Goal: Task Accomplishment & Management: Manage account settings

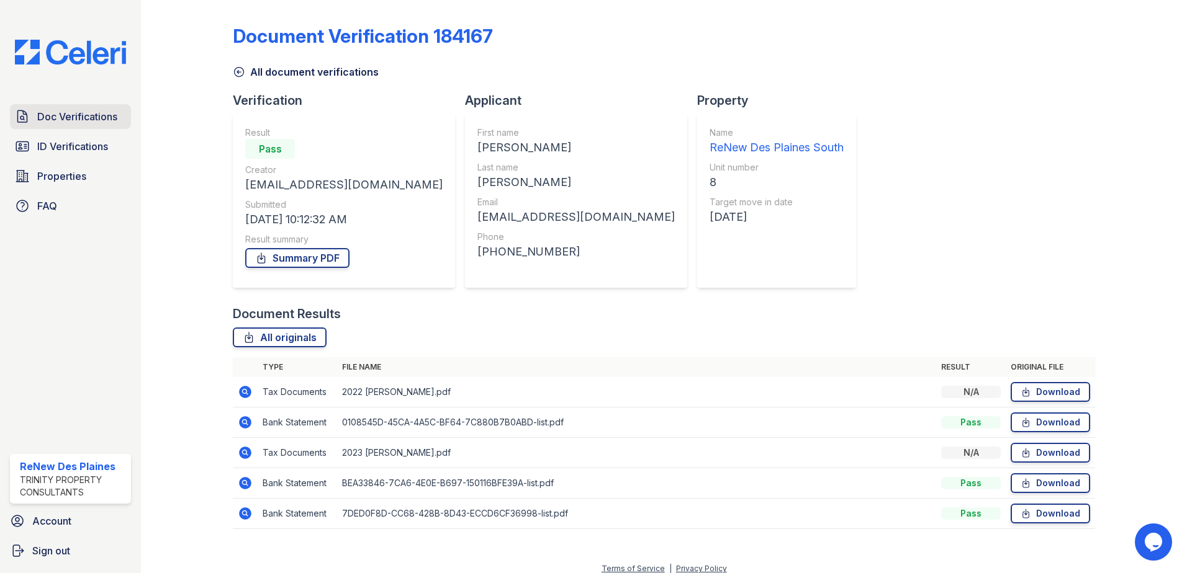
click at [68, 119] on span "Doc Verifications" at bounding box center [77, 116] width 80 height 15
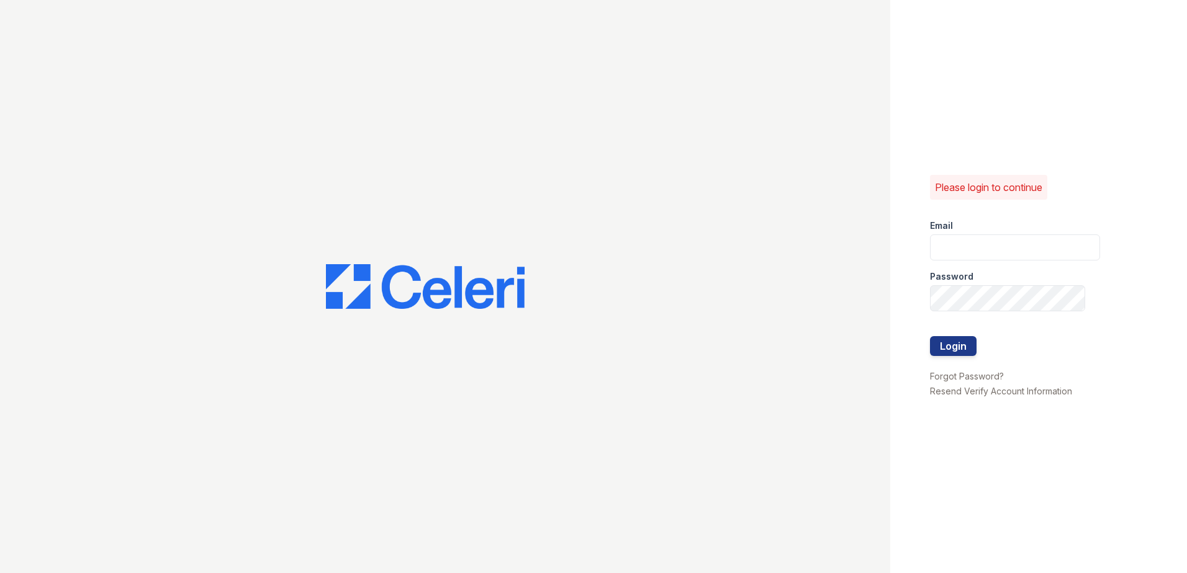
type input "renewdesplaines@trinity-pm.com"
click at [955, 346] on button "Login" at bounding box center [953, 346] width 47 height 20
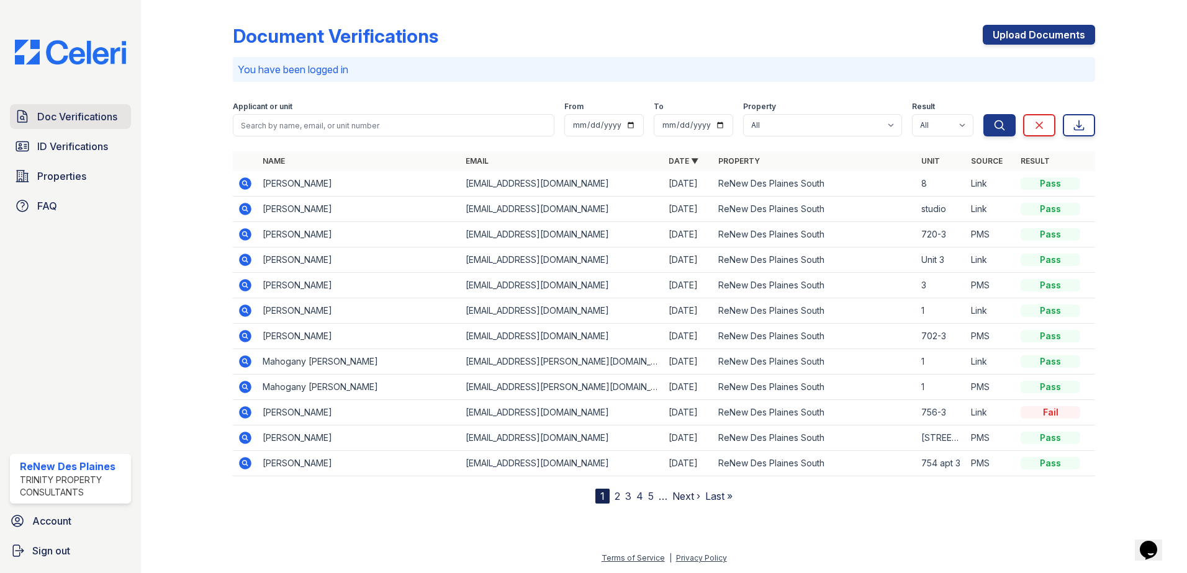
click at [76, 127] on link "Doc Verifications" at bounding box center [70, 116] width 121 height 25
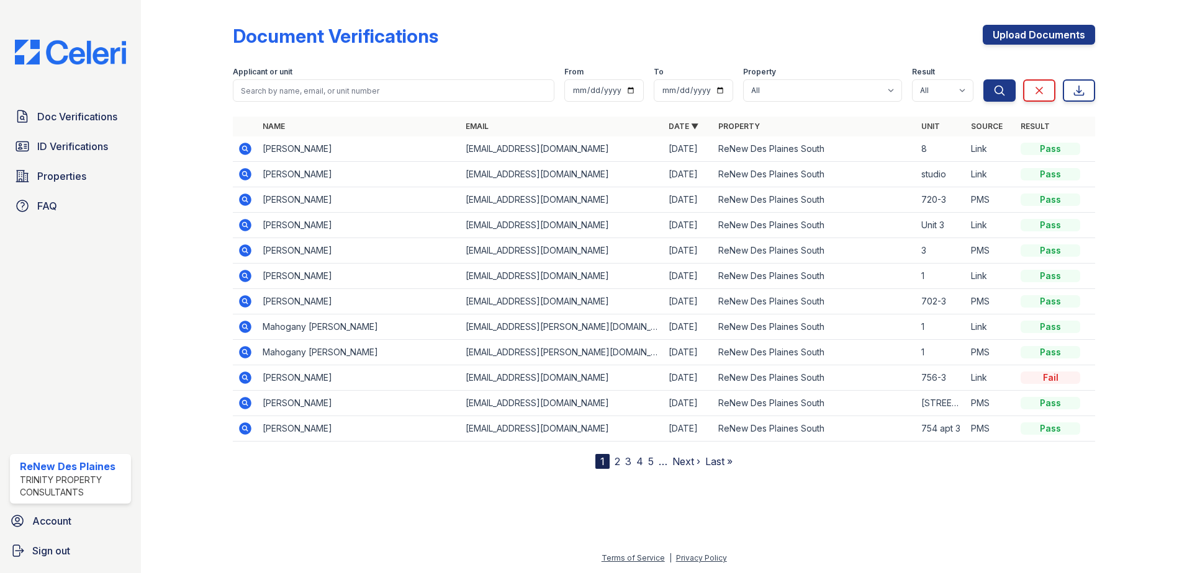
click at [616, 464] on link "2" at bounding box center [617, 462] width 6 height 12
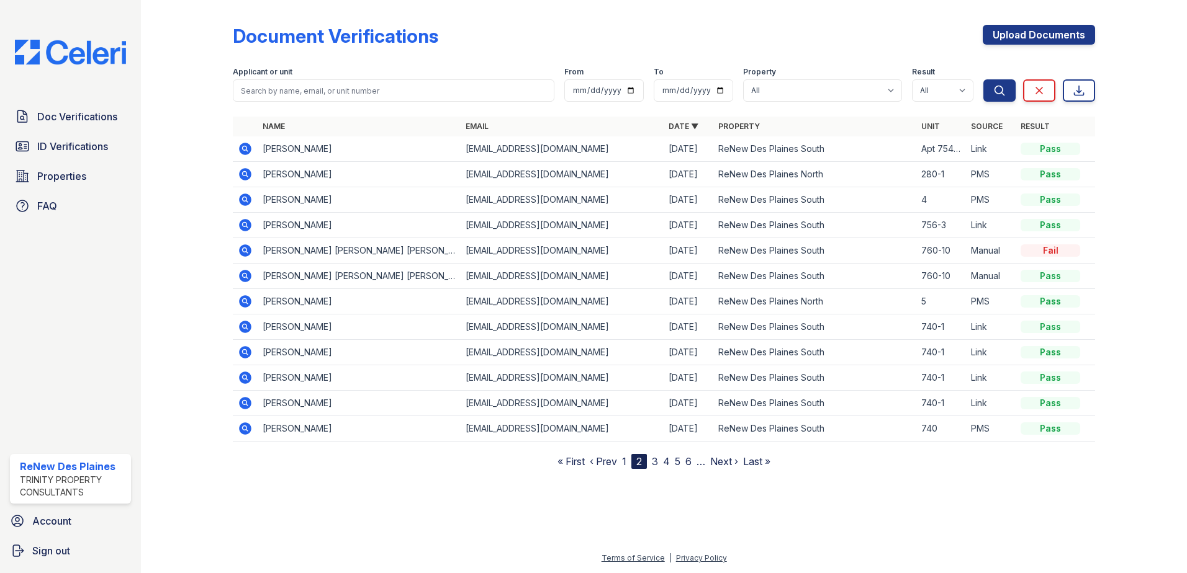
click at [243, 199] on icon at bounding box center [245, 199] width 15 height 15
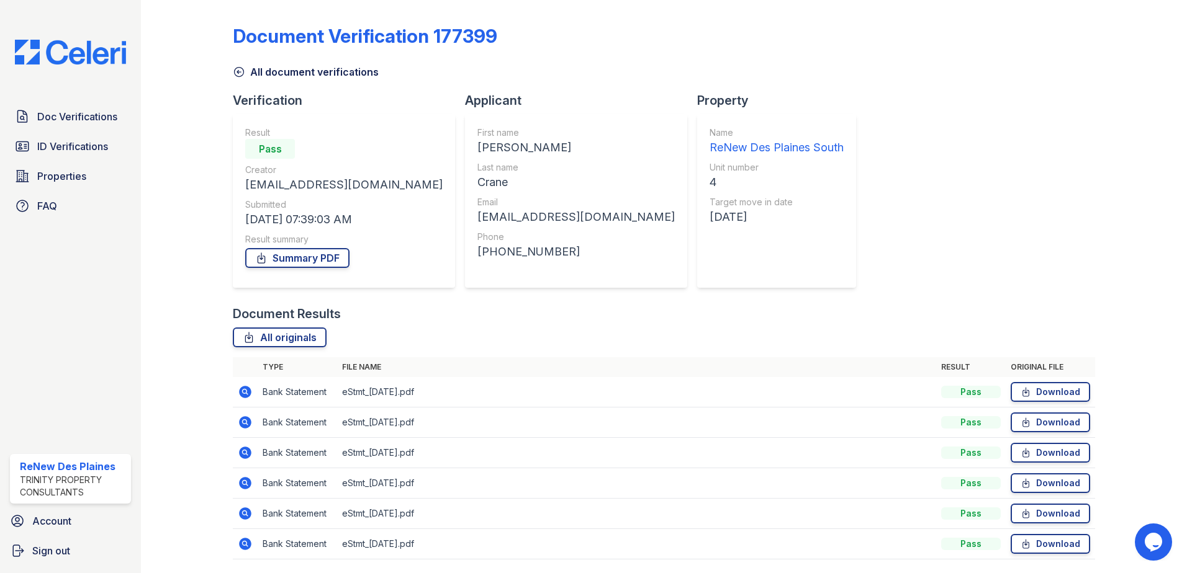
click at [237, 75] on icon at bounding box center [239, 72] width 12 height 12
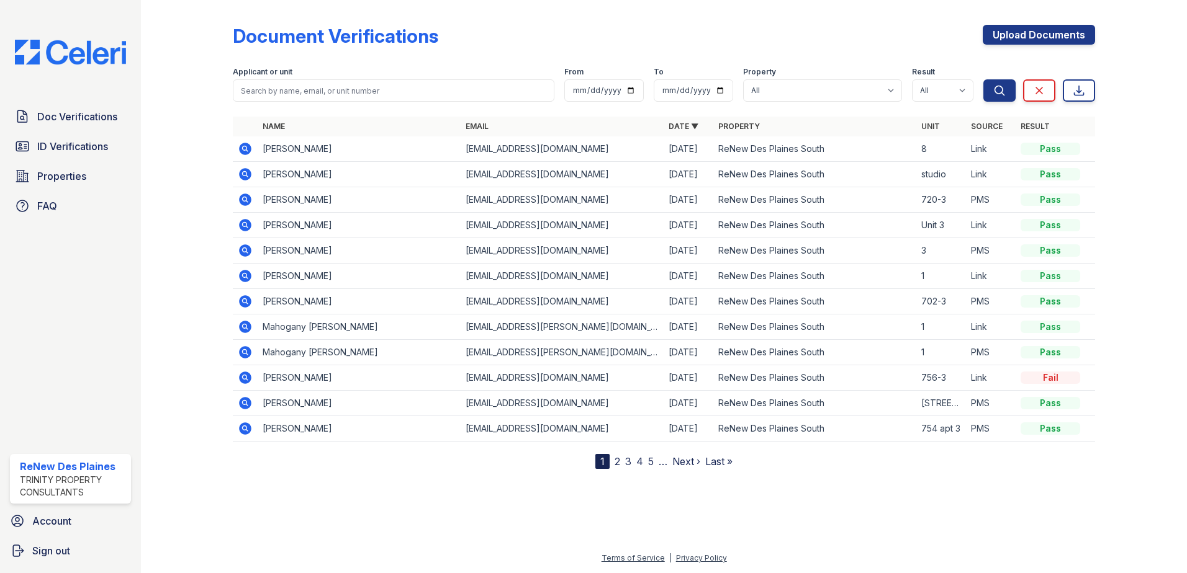
click at [619, 463] on link "2" at bounding box center [617, 462] width 6 height 12
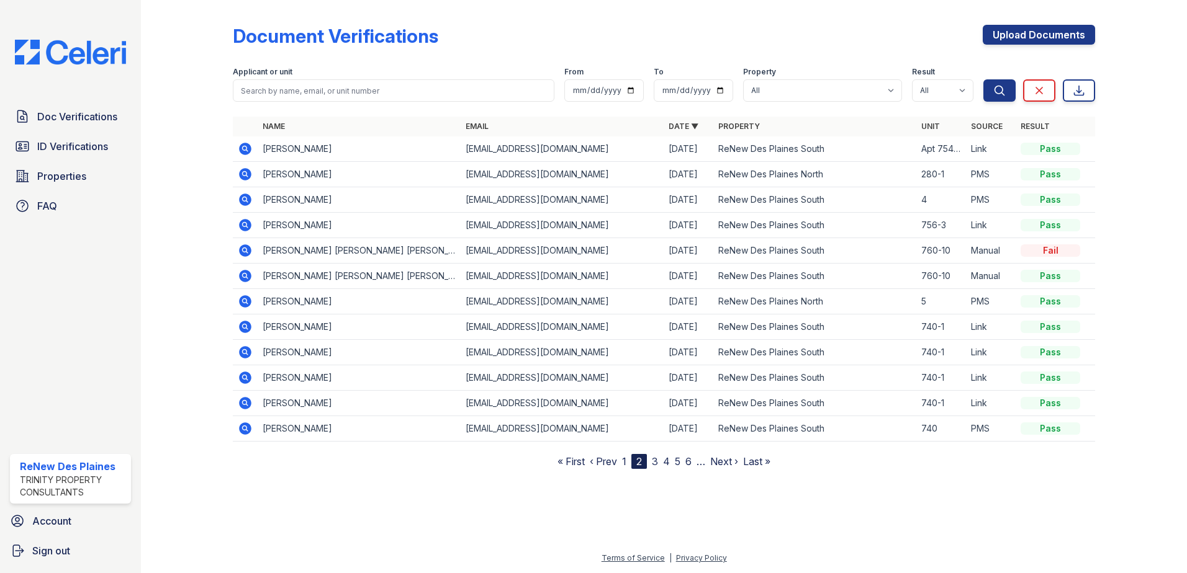
click at [624, 467] on link "1" at bounding box center [624, 462] width 4 height 12
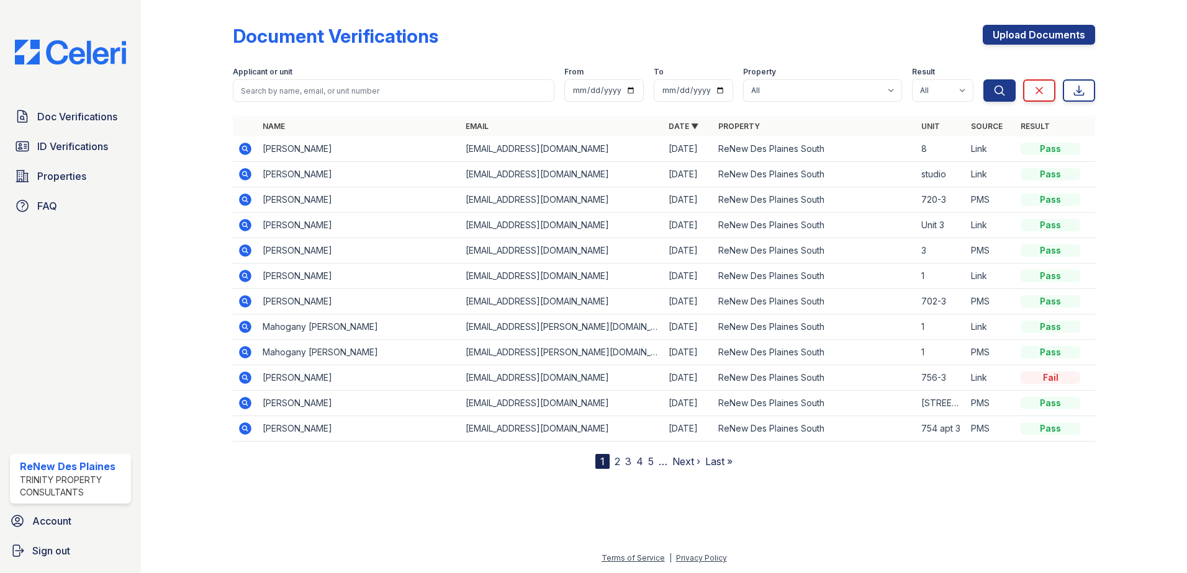
click at [353, 517] on div at bounding box center [664, 520] width 1006 height 62
